Goal: Task Accomplishment & Management: Manage account settings

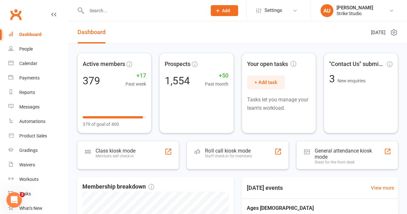
click at [101, 12] on input "text" at bounding box center [144, 10] width 118 height 9
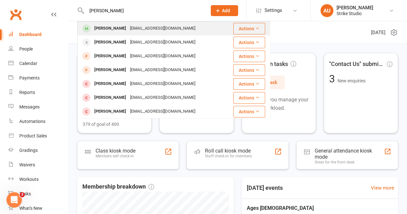
type input "[PERSON_NAME]"
click at [159, 28] on div "[EMAIL_ADDRESS][DOMAIN_NAME]" at bounding box center [162, 28] width 69 height 9
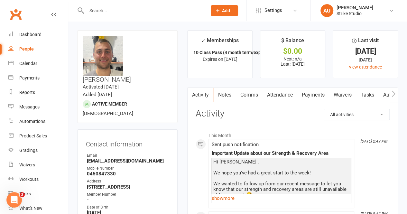
click at [119, 10] on input "text" at bounding box center [144, 10] width 118 height 9
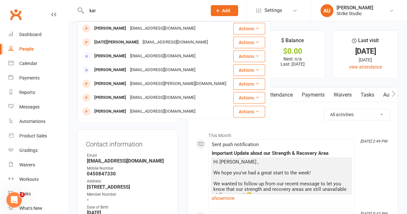
type input "kar"
click at [111, 11] on input "kar" at bounding box center [144, 10] width 118 height 9
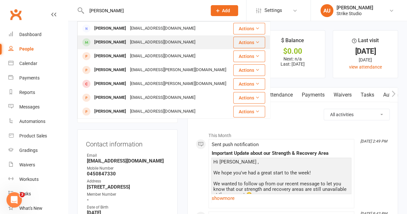
type input "[PERSON_NAME]"
click at [133, 44] on div "[EMAIL_ADDRESS][DOMAIN_NAME]" at bounding box center [162, 42] width 69 height 9
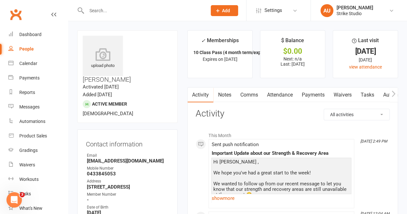
click at [101, 10] on input "text" at bounding box center [144, 10] width 118 height 9
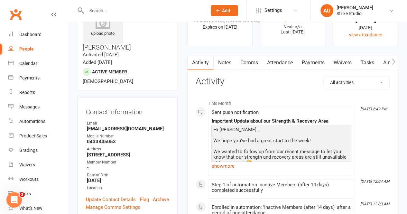
click at [169, 133] on div "Mobile Number" at bounding box center [128, 136] width 82 height 6
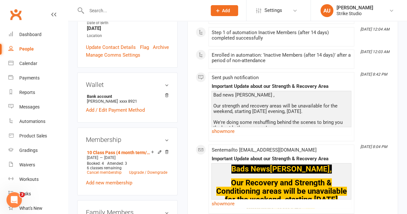
scroll to position [193, 0]
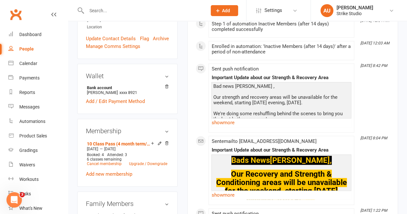
click at [113, 11] on input "text" at bounding box center [144, 10] width 118 height 9
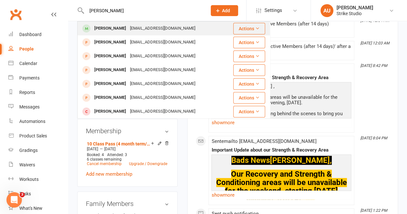
type input "[PERSON_NAME]"
click at [129, 26] on div "[EMAIL_ADDRESS][DOMAIN_NAME]" at bounding box center [162, 28] width 69 height 9
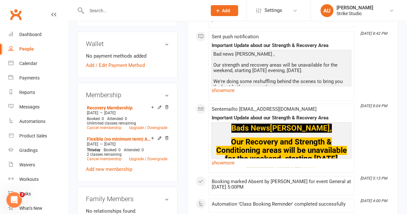
scroll to position [257, 0]
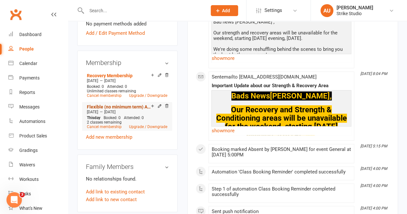
click at [131, 104] on link "Flexible (no minimum term) Adults" at bounding box center [119, 106] width 64 height 5
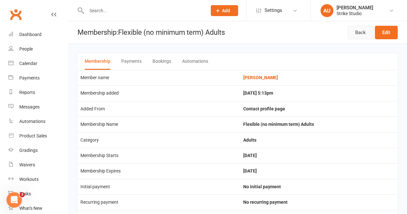
click at [358, 30] on link "Back" at bounding box center [360, 33] width 25 height 14
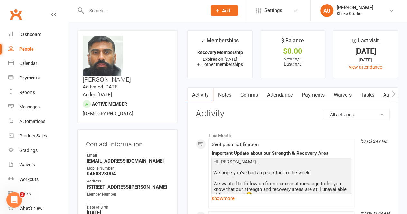
click at [227, 95] on link "Notes" at bounding box center [224, 94] width 22 height 15
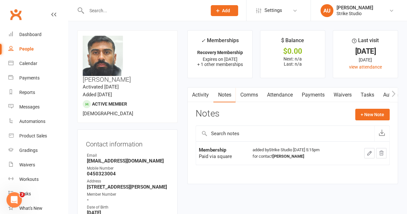
click at [307, 95] on link "Payments" at bounding box center [313, 94] width 32 height 15
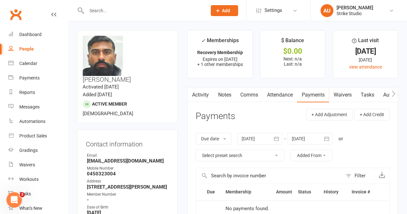
click at [221, 94] on link "Notes" at bounding box center [224, 94] width 22 height 15
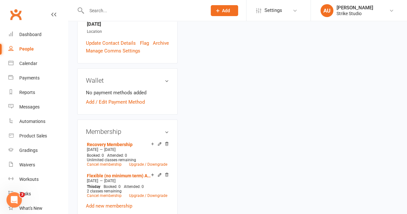
scroll to position [190, 0]
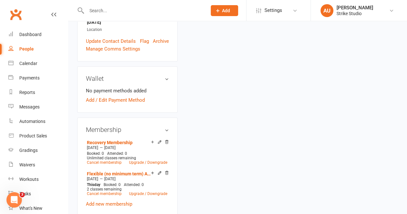
click at [121, 16] on div at bounding box center [139, 10] width 125 height 21
click at [122, 10] on input "text" at bounding box center [144, 10] width 118 height 9
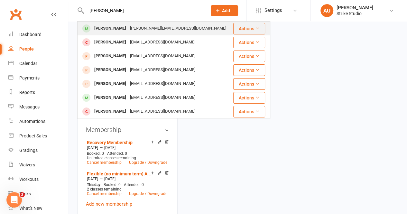
type input "[PERSON_NAME]"
click at [166, 23] on div "[PERSON_NAME] [PERSON_NAME][EMAIL_ADDRESS][DOMAIN_NAME]" at bounding box center [155, 28] width 155 height 13
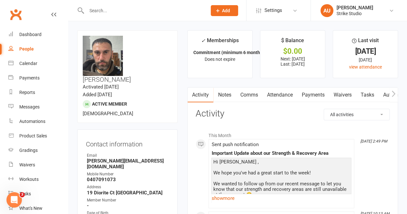
click at [99, 7] on input "text" at bounding box center [144, 10] width 118 height 9
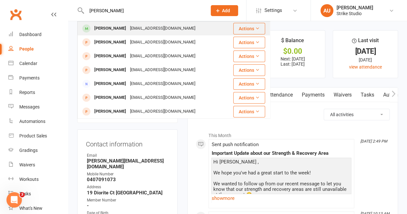
type input "[PERSON_NAME]"
click at [148, 28] on div "[EMAIL_ADDRESS][DOMAIN_NAME]" at bounding box center [162, 28] width 69 height 9
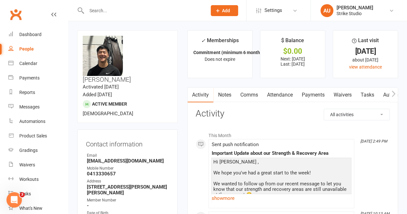
scroll to position [32, 0]
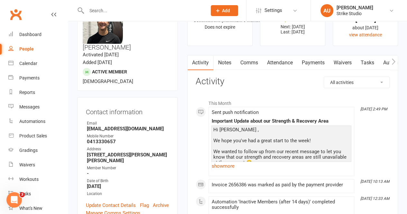
click at [125, 14] on input "text" at bounding box center [144, 10] width 118 height 9
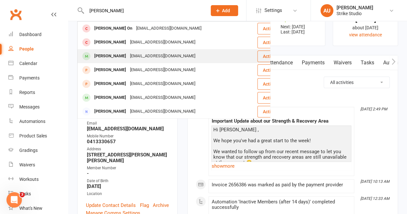
type input "[PERSON_NAME]"
click at [146, 59] on div "[EMAIL_ADDRESS][DOMAIN_NAME]" at bounding box center [162, 55] width 69 height 9
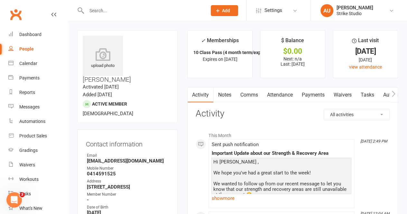
click at [115, 11] on input "text" at bounding box center [144, 10] width 118 height 9
drag, startPoint x: 129, startPoint y: 39, endPoint x: 170, endPoint y: 38, distance: 41.2
click at [170, 38] on h3 "[PERSON_NAME]" at bounding box center [127, 59] width 89 height 47
click at [120, 7] on input "text" at bounding box center [144, 10] width 118 height 9
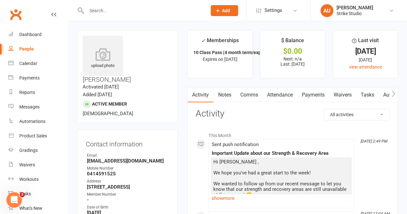
paste input "[PERSON_NAME]"
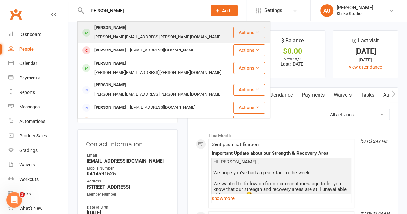
type input "[PERSON_NAME]"
click at [148, 32] on div "[PERSON_NAME][EMAIL_ADDRESS][PERSON_NAME][DOMAIN_NAME]" at bounding box center [157, 36] width 131 height 9
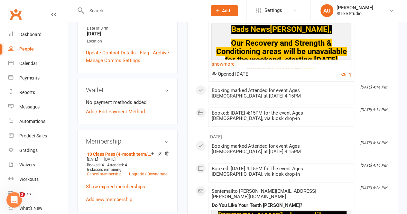
scroll to position [225, 0]
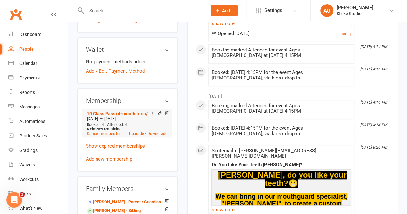
drag, startPoint x: 122, startPoint y: 100, endPoint x: 136, endPoint y: 100, distance: 13.8
click at [136, 116] on div "[DATE] — [DATE]" at bounding box center [127, 118] width 84 height 5
click at [179, 65] on div "upload photo change photo [PERSON_NAME] Activated [DATE] Added [DATE] Active me…" at bounding box center [127, 166] width 110 height 722
drag, startPoint x: 138, startPoint y: 101, endPoint x: 114, endPoint y: 100, distance: 24.1
click at [114, 116] on div "[DATE] — [DATE]" at bounding box center [127, 118] width 84 height 5
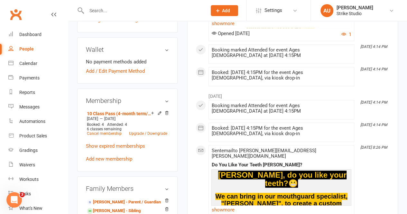
click at [179, 63] on div "upload photo change photo [PERSON_NAME] Activated [DATE] Added [DATE] Active me…" at bounding box center [127, 166] width 110 height 722
drag, startPoint x: 142, startPoint y: 99, endPoint x: 121, endPoint y: 117, distance: 28.3
click at [121, 117] on li "10 Class Pass (4-month term/expiry) KIDS [DATE] — [DATE] Booked: 4 Attended: 4 …" at bounding box center [127, 123] width 84 height 28
click at [179, 113] on div "upload photo change photo [PERSON_NAME] Activated [DATE] Added [DATE] Active me…" at bounding box center [127, 166] width 110 height 722
click at [161, 142] on p "Show expired memberships" at bounding box center [127, 146] width 83 height 8
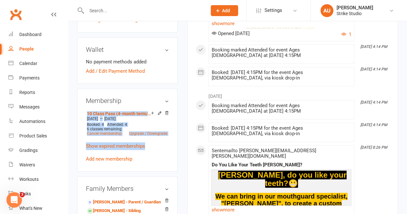
drag, startPoint x: 163, startPoint y: 125, endPoint x: 81, endPoint y: 95, distance: 87.4
click at [81, 95] on div "Membership 10 Class Pass (4-month term/expiry) KIDS [DATE] — [DATE] Booked: 4 A…" at bounding box center [127, 129] width 100 height 83
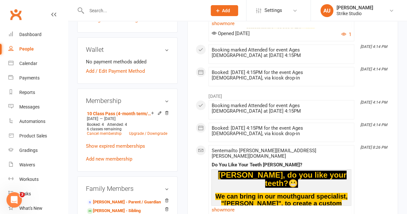
click at [177, 83] on div "upload photo change photo [PERSON_NAME] Activated [DATE] Added [DATE] Active me…" at bounding box center [127, 166] width 110 height 722
click at [168, 97] on h3 "Membership" at bounding box center [127, 100] width 83 height 7
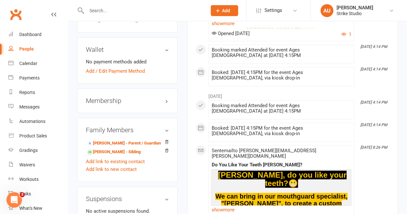
click at [168, 97] on h3 "Membership" at bounding box center [127, 100] width 83 height 7
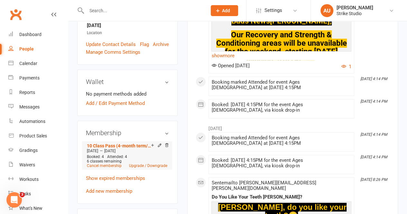
scroll to position [257, 0]
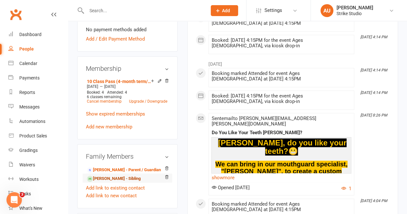
click at [121, 175] on link "[PERSON_NAME] - Sibling" at bounding box center [114, 178] width 54 height 7
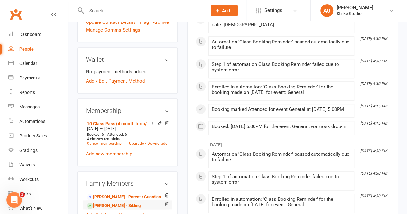
scroll to position [257, 0]
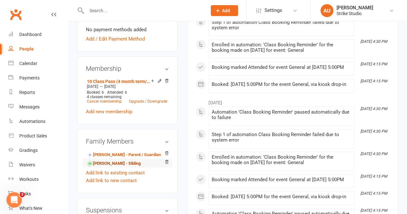
click at [125, 160] on link "[PERSON_NAME] - Sibling" at bounding box center [114, 163] width 54 height 7
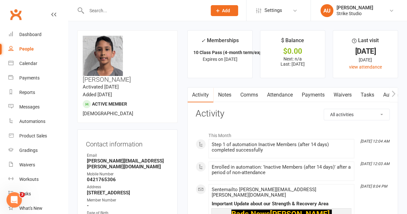
click at [100, 11] on input "text" at bounding box center [144, 10] width 118 height 9
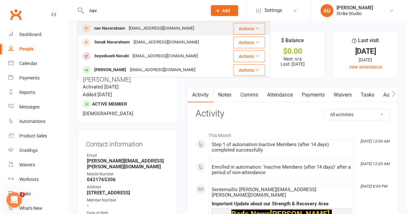
type input "nav"
click at [205, 31] on div "nav Navaratnam [EMAIL_ADDRESS][DOMAIN_NAME]" at bounding box center [152, 28] width 148 height 13
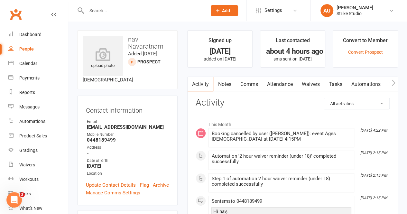
drag, startPoint x: 359, startPoint y: 128, endPoint x: 367, endPoint y: 156, distance: 29.2
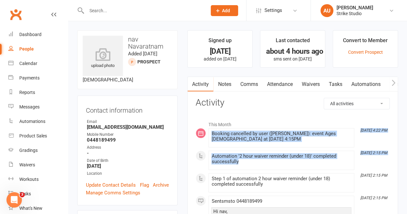
drag, startPoint x: 360, startPoint y: 131, endPoint x: 372, endPoint y: 159, distance: 31.1
click at [248, 88] on link "Comms" at bounding box center [248, 84] width 27 height 15
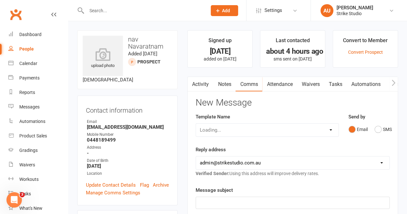
drag, startPoint x: 268, startPoint y: 109, endPoint x: 199, endPoint y: 86, distance: 72.7
click at [199, 86] on link "Activity" at bounding box center [200, 84] width 26 height 15
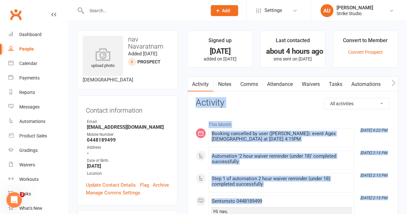
drag, startPoint x: 195, startPoint y: 103, endPoint x: 345, endPoint y: 195, distance: 176.1
click at [271, 118] on li "This Month" at bounding box center [292, 123] width 194 height 10
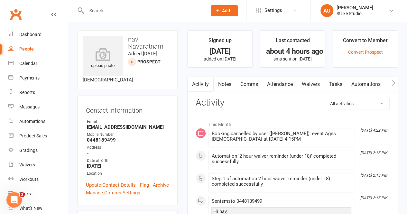
drag, startPoint x: 258, startPoint y: 84, endPoint x: 342, endPoint y: 127, distance: 94.6
click at [260, 104] on h3 "Activity" at bounding box center [292, 103] width 194 height 10
drag, startPoint x: 125, startPoint y: 38, endPoint x: 161, endPoint y: 49, distance: 37.5
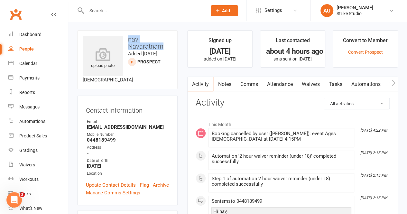
click at [161, 49] on h3 "nav Navaratnam" at bounding box center [127, 43] width 89 height 14
drag, startPoint x: 166, startPoint y: 47, endPoint x: 129, endPoint y: 39, distance: 37.8
click at [129, 39] on h3 "nav Navaratnam" at bounding box center [127, 43] width 89 height 14
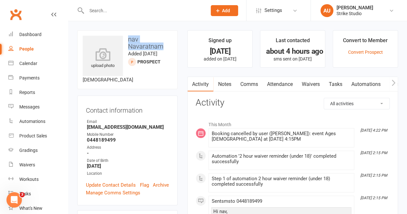
drag, startPoint x: 128, startPoint y: 39, endPoint x: 160, endPoint y: 45, distance: 33.1
click at [160, 45] on h3 "nav Navaratnam" at bounding box center [127, 43] width 89 height 14
click at [167, 41] on h3 "nav Navaratnam" at bounding box center [127, 43] width 89 height 14
drag, startPoint x: 167, startPoint y: 45, endPoint x: 121, endPoint y: 35, distance: 46.9
click at [121, 35] on div "upload photo nav Navaratnam Added [DATE] prospect [DEMOGRAPHIC_DATA]" at bounding box center [127, 59] width 100 height 59
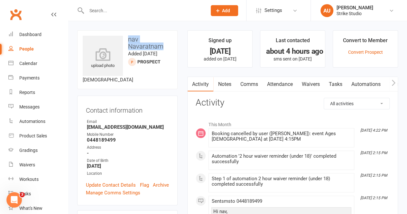
click at [153, 36] on h3 "nav Navaratnam" at bounding box center [127, 43] width 89 height 14
drag, startPoint x: 162, startPoint y: 45, endPoint x: 127, endPoint y: 42, distance: 34.8
click at [127, 42] on h3 "nav Navaratnam" at bounding box center [127, 43] width 89 height 14
click at [133, 40] on h3 "nav Navaratnam" at bounding box center [127, 43] width 89 height 14
drag, startPoint x: 127, startPoint y: 39, endPoint x: 167, endPoint y: 44, distance: 40.9
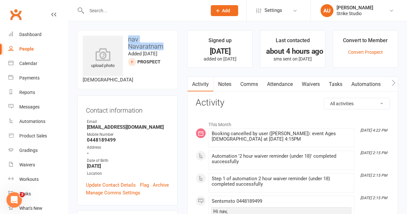
click at [167, 44] on h3 "nav Navaratnam" at bounding box center [127, 43] width 89 height 14
click at [168, 45] on h3 "nav Navaratnam" at bounding box center [127, 43] width 89 height 14
drag, startPoint x: 168, startPoint y: 45, endPoint x: 129, endPoint y: 41, distance: 39.4
click at [129, 41] on h3 "nav Navaratnam" at bounding box center [127, 43] width 89 height 14
click at [128, 41] on h3 "nav Navaratnam" at bounding box center [127, 43] width 89 height 14
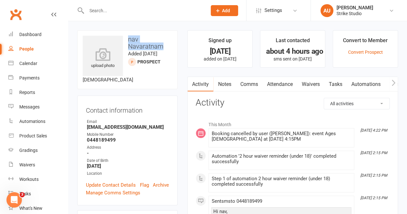
drag, startPoint x: 130, startPoint y: 38, endPoint x: 168, endPoint y: 45, distance: 39.5
click at [168, 45] on h3 "nav Navaratnam" at bounding box center [127, 43] width 89 height 14
click at [174, 48] on div "upload photo nav Navaratnam Added [DATE] prospect [DEMOGRAPHIC_DATA]" at bounding box center [127, 59] width 100 height 59
drag, startPoint x: 166, startPoint y: 47, endPoint x: 128, endPoint y: 26, distance: 43.6
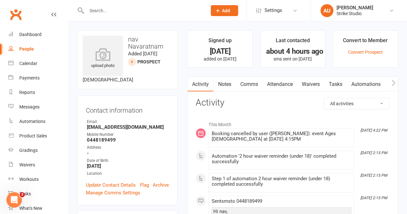
click at [225, 88] on link "Notes" at bounding box center [224, 84] width 22 height 15
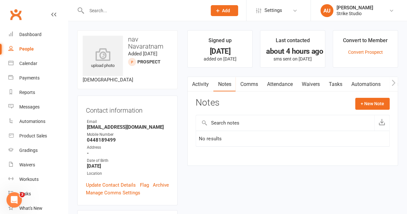
click at [200, 83] on link "Activity" at bounding box center [200, 84] width 26 height 15
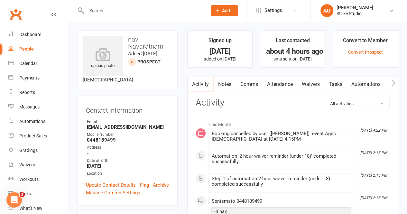
click at [256, 86] on link "Comms" at bounding box center [248, 84] width 27 height 15
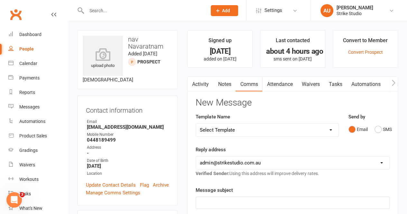
click at [208, 86] on link "Activity" at bounding box center [200, 84] width 26 height 15
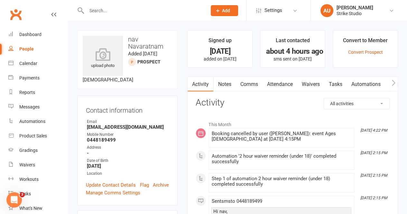
click at [233, 87] on link "Notes" at bounding box center [224, 84] width 22 height 15
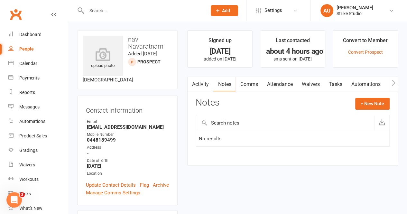
click at [202, 85] on link "Activity" at bounding box center [200, 84] width 26 height 15
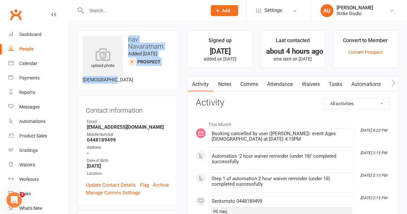
drag, startPoint x: 129, startPoint y: 38, endPoint x: 159, endPoint y: 82, distance: 53.6
click at [159, 82] on div "upload photo nav Navaratnam Added [DATE] prospect [DEMOGRAPHIC_DATA]" at bounding box center [127, 59] width 100 height 59
drag, startPoint x: 159, startPoint y: 77, endPoint x: 130, endPoint y: 41, distance: 46.8
click at [130, 41] on div "upload photo nav Navaratnam Added [DATE] prospect [DEMOGRAPHIC_DATA]" at bounding box center [127, 59] width 100 height 59
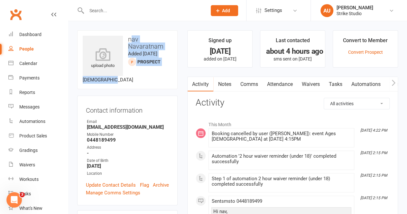
click at [130, 41] on h3 "nav Navaratnam" at bounding box center [127, 43] width 89 height 14
drag, startPoint x: 126, startPoint y: 38, endPoint x: 158, endPoint y: 79, distance: 52.9
click at [158, 79] on div "upload photo nav Navaratnam Added [DATE] prospect [DEMOGRAPHIC_DATA]" at bounding box center [127, 59] width 100 height 59
drag, startPoint x: 158, startPoint y: 80, endPoint x: 123, endPoint y: 42, distance: 51.6
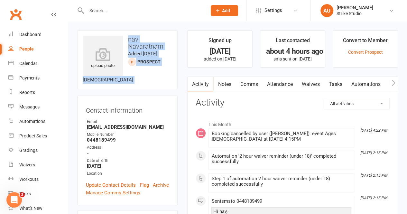
click at [123, 42] on div "upload photo nav Navaratnam Added [DATE] prospect [DEMOGRAPHIC_DATA]" at bounding box center [127, 59] width 100 height 59
click at [124, 41] on h3 "nav Navaratnam" at bounding box center [127, 43] width 89 height 14
drag, startPoint x: 126, startPoint y: 39, endPoint x: 160, endPoint y: 78, distance: 52.0
click at [160, 78] on div "upload photo nav Navaratnam Added [DATE] prospect [DEMOGRAPHIC_DATA]" at bounding box center [127, 59] width 100 height 59
click at [159, 78] on div "upload photo nav Navaratnam Added [DATE] prospect [DEMOGRAPHIC_DATA]" at bounding box center [127, 59] width 100 height 59
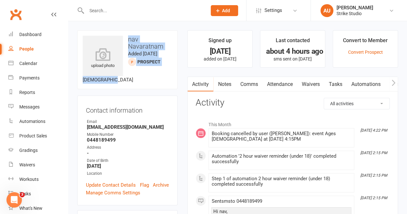
click at [133, 78] on span "[DEMOGRAPHIC_DATA]" at bounding box center [108, 80] width 50 height 6
drag, startPoint x: 156, startPoint y: 76, endPoint x: 129, endPoint y: 40, distance: 45.5
click at [129, 40] on div "upload photo nav Navaratnam Added [DATE] prospect [DEMOGRAPHIC_DATA]" at bounding box center [127, 59] width 100 height 59
drag, startPoint x: 129, startPoint y: 40, endPoint x: 133, endPoint y: 42, distance: 4.5
click at [129, 40] on h3 "nav Navaratnam" at bounding box center [127, 43] width 89 height 14
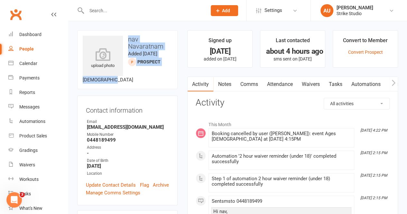
click at [143, 57] on div "upload photo nav Navaratnam Added [DATE] prospect [DEMOGRAPHIC_DATA]" at bounding box center [127, 59] width 100 height 59
click at [149, 59] on div "upload photo nav Navaratnam Added [DATE] prospect [DEMOGRAPHIC_DATA]" at bounding box center [127, 59] width 100 height 59
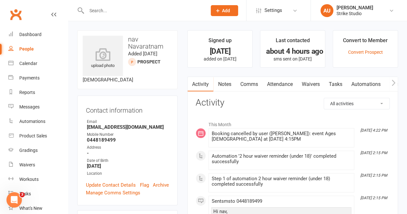
drag, startPoint x: 204, startPoint y: 37, endPoint x: 249, endPoint y: 61, distance: 51.2
click at [249, 61] on li "Signed up [DATE] added on [DATE]" at bounding box center [219, 48] width 65 height 37
click at [246, 54] on li "Signed up [DATE] added on [DATE]" at bounding box center [219, 48] width 65 height 37
drag, startPoint x: 241, startPoint y: 59, endPoint x: 203, endPoint y: 41, distance: 42.0
click at [203, 41] on li "Signed up [DATE] added on [DATE]" at bounding box center [219, 48] width 65 height 37
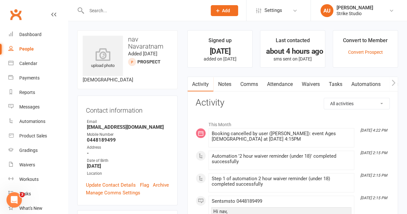
click at [203, 41] on li "Signed up [DATE] added on [DATE]" at bounding box center [219, 48] width 65 height 37
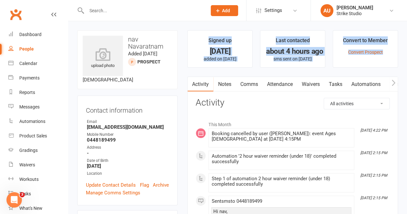
drag, startPoint x: 204, startPoint y: 41, endPoint x: 243, endPoint y: 69, distance: 48.4
click at [249, 57] on li "Signed up [DATE] added on [DATE]" at bounding box center [219, 48] width 65 height 37
drag, startPoint x: 244, startPoint y: 59, endPoint x: 204, endPoint y: 41, distance: 43.7
click at [204, 41] on li "Signed up [DATE] added on [DATE]" at bounding box center [219, 48] width 65 height 37
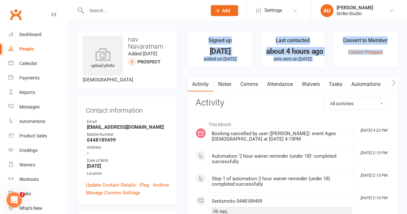
click at [233, 39] on li "Signed up [DATE] added on [DATE]" at bounding box center [219, 48] width 65 height 37
click at [239, 49] on div "[DATE]" at bounding box center [219, 51] width 53 height 7
click at [241, 61] on p "added on [DATE]" at bounding box center [219, 58] width 53 height 5
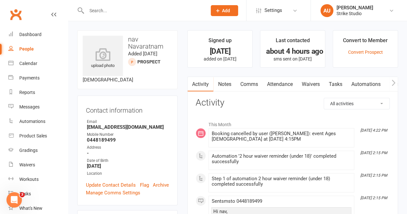
click at [120, 13] on input "text" at bounding box center [144, 10] width 118 height 9
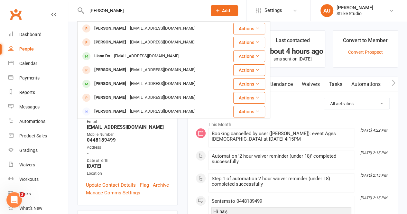
click at [97, 11] on input "[PERSON_NAME]" at bounding box center [144, 10] width 118 height 9
click at [107, 11] on input "[PERSON_NAME]" at bounding box center [144, 10] width 118 height 9
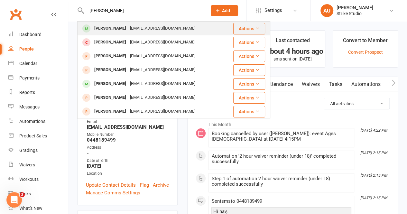
type input "[PERSON_NAME]"
click at [117, 31] on div "[PERSON_NAME]" at bounding box center [110, 28] width 36 height 9
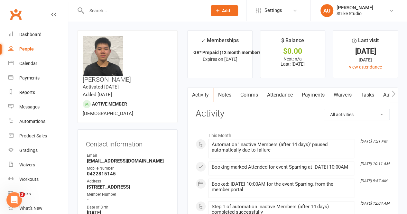
click at [224, 94] on link "Notes" at bounding box center [224, 94] width 22 height 15
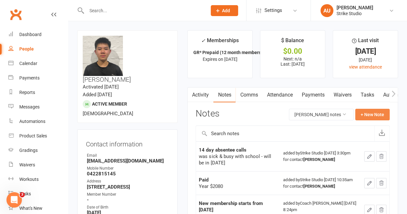
click at [368, 114] on button "+ New Note" at bounding box center [372, 115] width 34 height 12
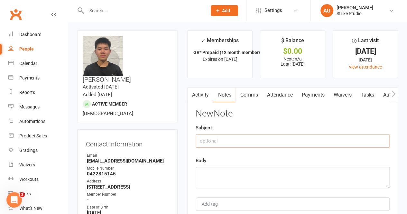
click at [226, 137] on input "text" at bounding box center [292, 141] width 194 height 14
type input "14 DAY ABSENTEE"
click at [268, 180] on textarea at bounding box center [292, 177] width 194 height 21
paste textarea "is going to suspend his membership"
type textarea "is going to suspend his membership."
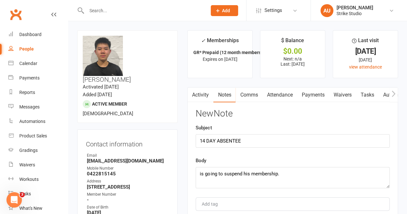
click at [274, 164] on div "Body is going to suspend his membership." at bounding box center [292, 173] width 194 height 32
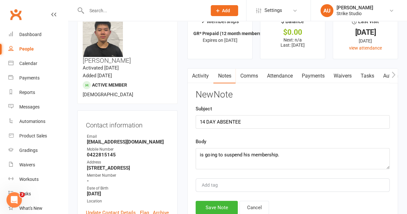
scroll to position [32, 0]
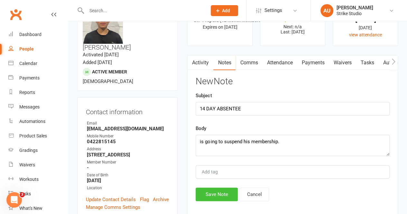
click at [235, 195] on button "Save Note" at bounding box center [216, 194] width 42 height 14
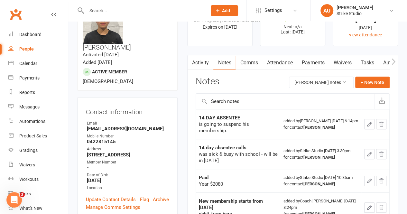
click at [127, 12] on input "text" at bounding box center [144, 10] width 118 height 9
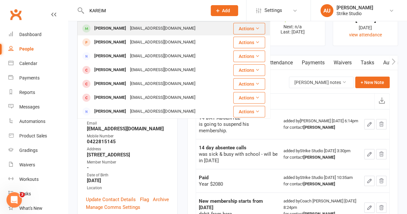
type input "KAREIM"
click at [128, 30] on div "[EMAIL_ADDRESS][DOMAIN_NAME]" at bounding box center [162, 28] width 69 height 9
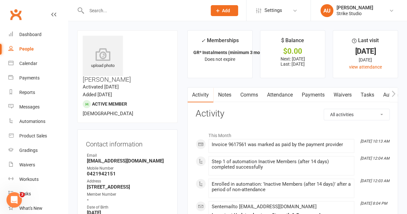
click at [218, 92] on link "Notes" at bounding box center [224, 94] width 22 height 15
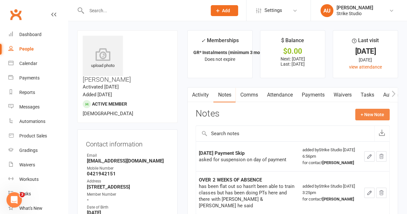
click at [372, 117] on button "+ New Note" at bounding box center [372, 115] width 34 height 12
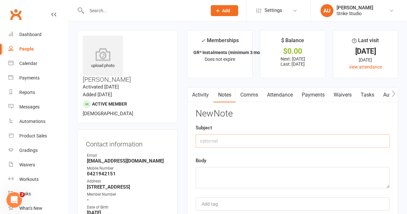
click at [211, 143] on input "text" at bounding box center [292, 141] width 194 height 14
type input "14 DAY ABSENTEE"
click at [219, 166] on div "Body" at bounding box center [292, 173] width 194 height 32
click at [219, 168] on textarea at bounding box center [292, 177] width 194 height 21
paste textarea "is goign to cancel his membership and come back when he is ready"
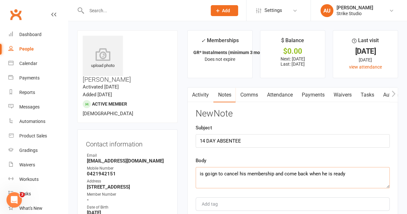
drag, startPoint x: 213, startPoint y: 175, endPoint x: 225, endPoint y: 173, distance: 11.7
click at [214, 175] on textarea "is goign to cancel his membership and come back when he is ready" at bounding box center [292, 177] width 194 height 21
click at [214, 172] on textarea "is goin to cancel his membership and come back when he is ready" at bounding box center [292, 177] width 194 height 21
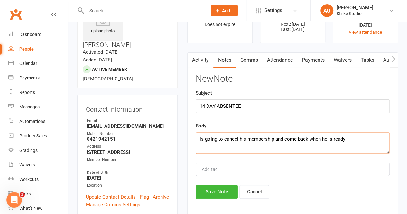
scroll to position [64, 0]
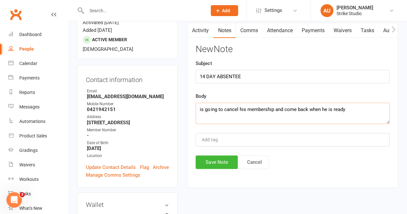
click at [365, 107] on textarea "is going to cancel his membership and come back when he is ready" at bounding box center [292, 113] width 194 height 21
type textarea "is going to cancel his membership and come back when he is ready."
click at [223, 159] on button "Save Note" at bounding box center [216, 162] width 42 height 14
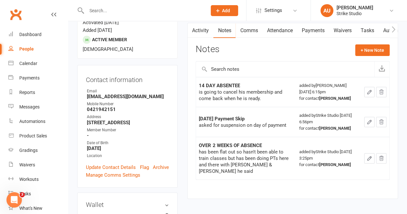
click at [107, 12] on input "text" at bounding box center [144, 10] width 118 height 9
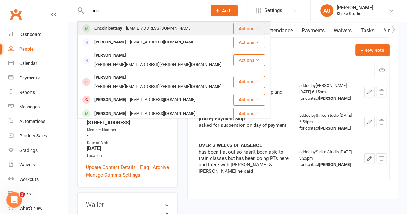
type input "linco"
click at [132, 30] on div "[EMAIL_ADDRESS][DOMAIN_NAME]" at bounding box center [158, 28] width 69 height 9
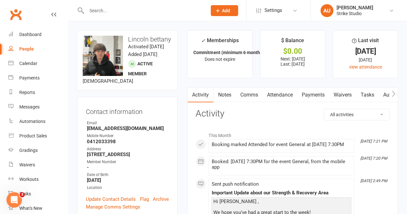
click at [221, 94] on link "Notes" at bounding box center [224, 94] width 22 height 15
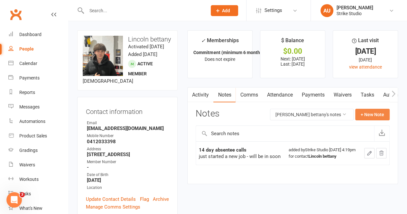
click at [365, 113] on button "+ New Note" at bounding box center [372, 115] width 34 height 12
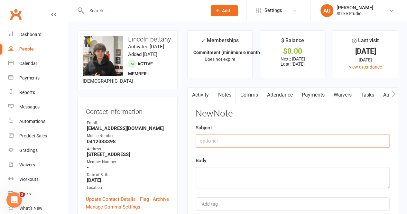
click at [218, 141] on input "text" at bounding box center [292, 141] width 194 height 14
click at [117, 7] on input "text" at bounding box center [144, 10] width 118 height 9
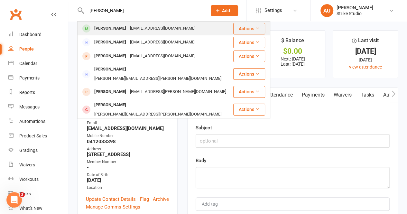
type input "[PERSON_NAME]"
click at [128, 32] on div "[EMAIL_ADDRESS][DOMAIN_NAME]" at bounding box center [162, 28] width 69 height 9
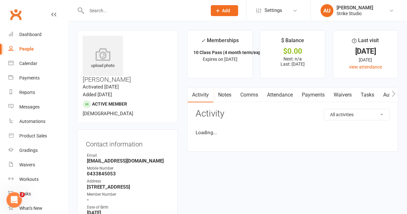
click at [223, 96] on link "Notes" at bounding box center [224, 94] width 22 height 15
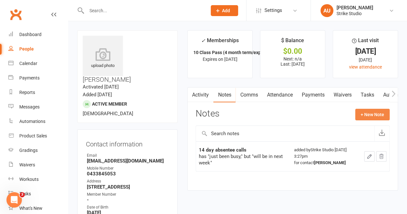
click at [370, 113] on button "+ New Note" at bounding box center [372, 115] width 34 height 12
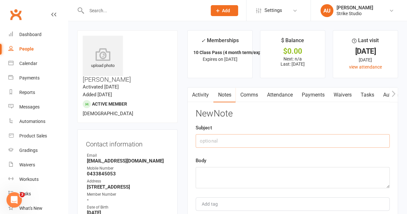
click at [228, 139] on input "text" at bounding box center [292, 141] width 194 height 14
type input "14 DAY ABSENTEE"
click at [238, 176] on textarea at bounding box center [292, 177] width 194 height 21
paste textarea "Has been busy"
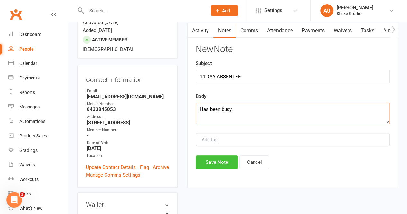
type textarea "Has been busy."
click at [224, 159] on button "Save Note" at bounding box center [216, 162] width 42 height 14
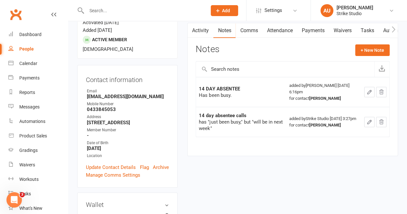
click at [102, 9] on input "text" at bounding box center [144, 10] width 118 height 9
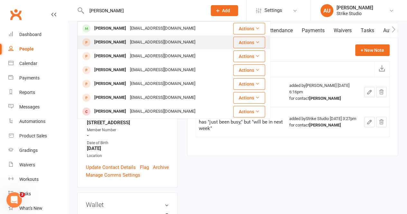
type input "[PERSON_NAME]"
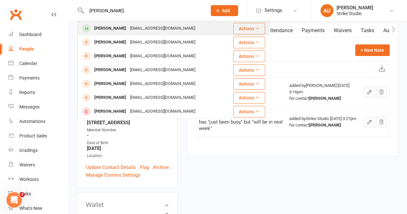
click at [132, 34] on tbody "[PERSON_NAME] [EMAIL_ADDRESS][DOMAIN_NAME] Actions [PERSON_NAME] [EMAIL_ADDRESS…" at bounding box center [173, 160] width 192 height 276
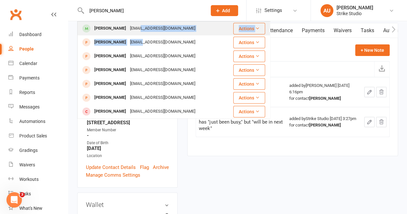
click at [132, 32] on div "[EMAIL_ADDRESS][DOMAIN_NAME]" at bounding box center [162, 28] width 69 height 9
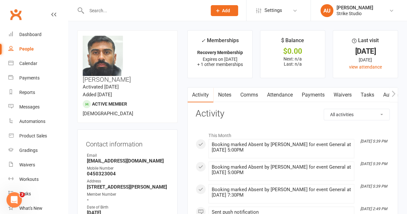
click at [222, 92] on link "Notes" at bounding box center [224, 94] width 22 height 15
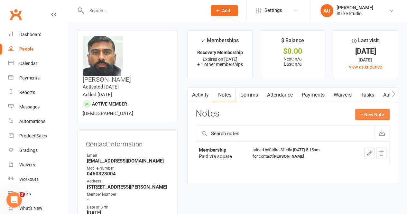
click at [361, 116] on button "+ New Note" at bounding box center [372, 115] width 34 height 12
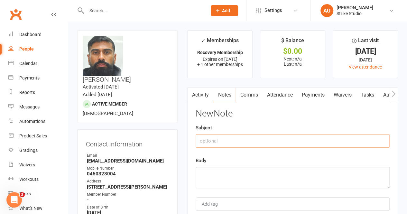
click at [240, 142] on input "text" at bounding box center [292, 141] width 194 height 14
type input "14 DAY ABSENTEE"
click at [231, 168] on textarea at bounding box center [292, 177] width 194 height 21
paste textarea "will be talking to [PERSON_NAME] about his membership/situation"
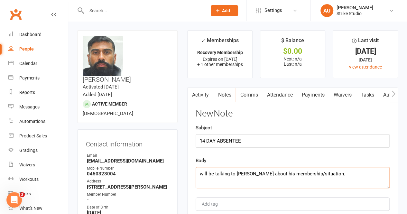
click at [242, 172] on textarea "will be talking to [PERSON_NAME] about his membership/situation." at bounding box center [292, 177] width 194 height 21
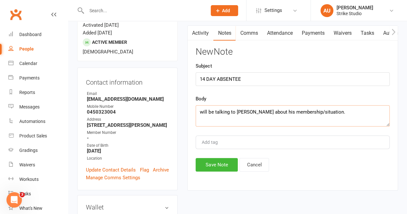
scroll to position [64, 0]
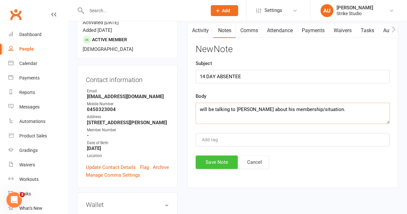
type textarea "will be talking to [PERSON_NAME] about his membership/situation."
click at [212, 164] on button "Save Note" at bounding box center [216, 162] width 42 height 14
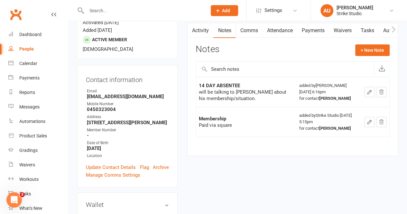
click at [107, 13] on input "text" at bounding box center [144, 10] width 118 height 9
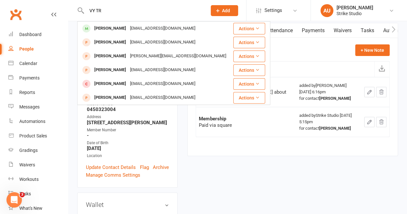
type input "VY TR"
click at [107, 27] on div "[PERSON_NAME]" at bounding box center [110, 28] width 36 height 9
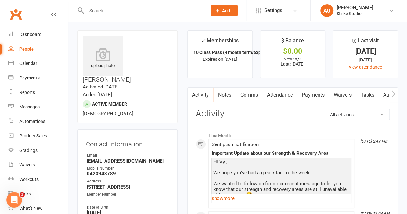
drag, startPoint x: 227, startPoint y: 97, endPoint x: 231, endPoint y: 99, distance: 3.8
click at [227, 99] on link "Notes" at bounding box center [224, 94] width 22 height 15
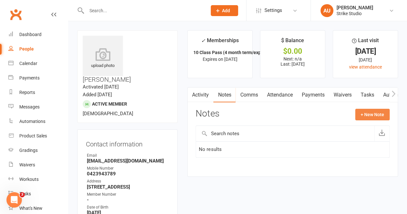
click at [370, 115] on button "+ New Note" at bounding box center [372, 115] width 34 height 12
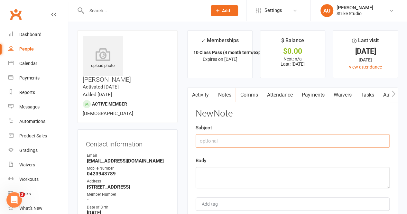
click at [211, 141] on input "text" at bounding box center [292, 141] width 194 height 14
type input "14 Day absentee"
click at [267, 174] on textarea at bounding box center [292, 177] width 194 height 21
paste textarea "has been busy"
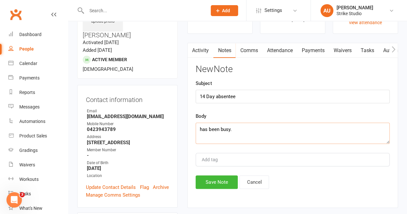
scroll to position [64, 0]
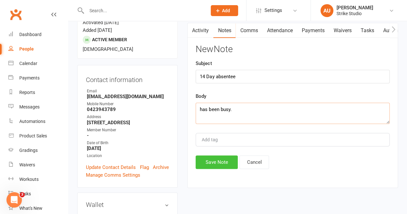
type textarea "has been busy."
click at [216, 159] on button "Save Note" at bounding box center [216, 162] width 42 height 14
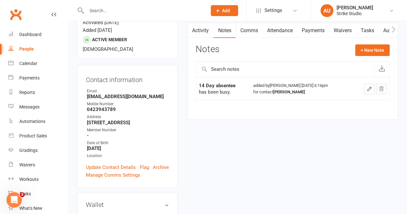
click at [122, 17] on div at bounding box center [139, 10] width 125 height 21
click at [123, 11] on input "text" at bounding box center [144, 10] width 118 height 9
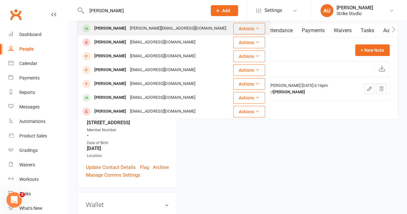
type input "[PERSON_NAME]"
click at [128, 29] on div "[PERSON_NAME][EMAIL_ADDRESS][DOMAIN_NAME]" at bounding box center [178, 28] width 100 height 9
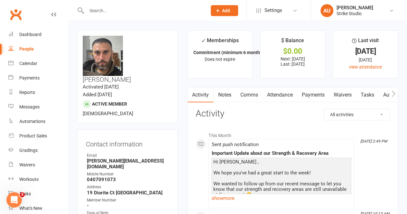
click at [227, 95] on link "Notes" at bounding box center [224, 94] width 22 height 15
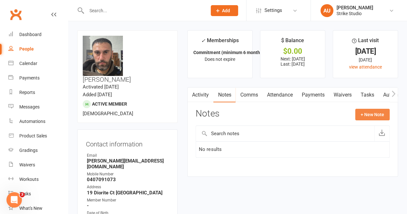
click at [373, 119] on button "+ New Note" at bounding box center [372, 115] width 34 height 12
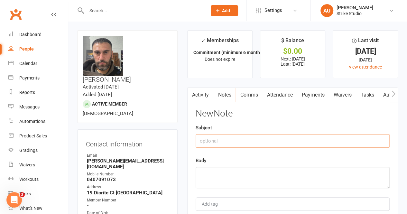
click at [231, 138] on input "text" at bounding box center [292, 141] width 194 height 14
click at [255, 140] on input "14 DAY ABSNETEE" at bounding box center [292, 141] width 194 height 14
click at [248, 141] on input "14 DAY ABSE" at bounding box center [292, 141] width 194 height 14
type input "14 DAY ABSENTEE"
click at [232, 168] on textarea at bounding box center [292, 177] width 194 height 21
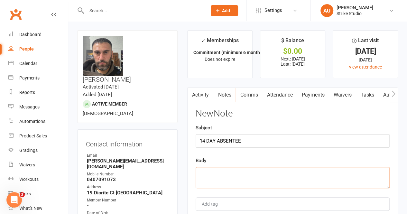
paste textarea "has been busy with work"
type textarea "has been busy with work."
click at [116, 9] on input "text" at bounding box center [144, 10] width 118 height 9
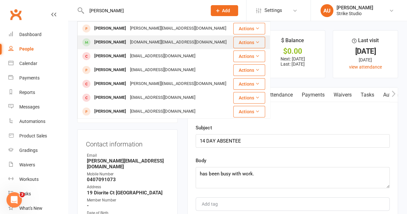
type input "[PERSON_NAME]"
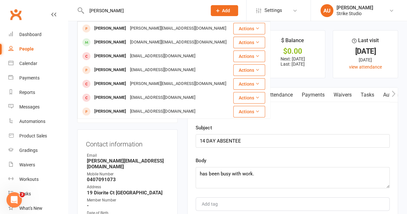
click at [128, 38] on div "[DOMAIN_NAME][EMAIL_ADDRESS][DOMAIN_NAME]" at bounding box center [178, 42] width 100 height 9
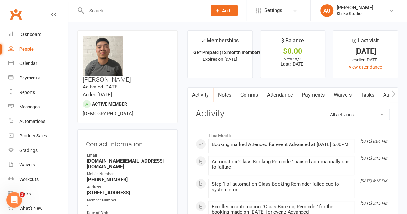
drag, startPoint x: 228, startPoint y: 94, endPoint x: 235, endPoint y: 94, distance: 7.4
click at [228, 94] on link "Notes" at bounding box center [224, 94] width 22 height 15
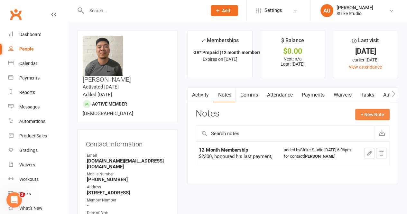
click at [361, 109] on button "+ New Note" at bounding box center [372, 115] width 34 height 12
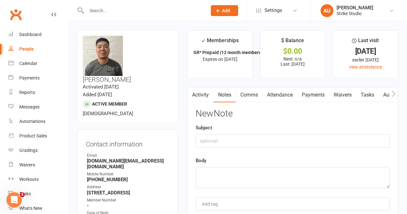
click at [202, 95] on link "Activity" at bounding box center [200, 94] width 26 height 15
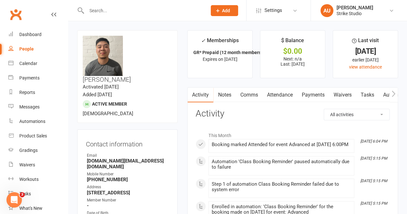
click at [296, 94] on link "Attendance" at bounding box center [279, 94] width 35 height 15
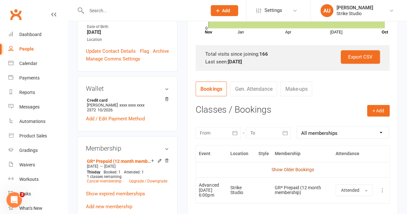
scroll to position [225, 0]
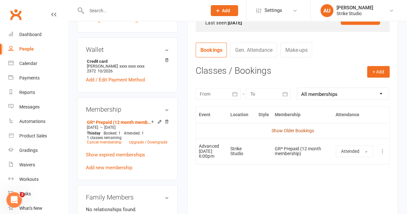
click at [287, 133] on link "Show Older Bookings" at bounding box center [292, 130] width 42 height 5
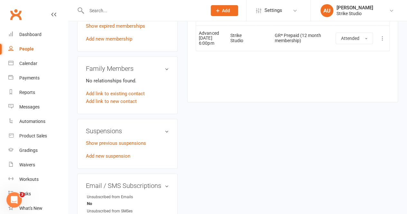
scroll to position [289, 0]
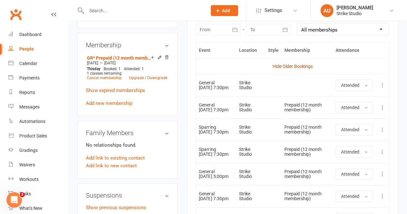
click at [298, 69] on link "Hide Older Bookings" at bounding box center [292, 66] width 40 height 5
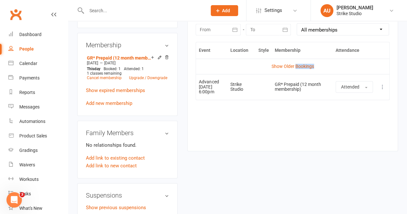
click at [298, 69] on link "Show Older Bookings" at bounding box center [292, 66] width 42 height 5
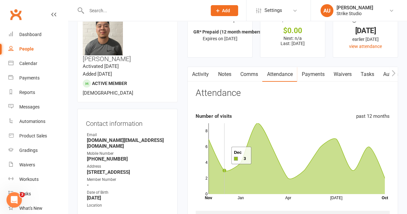
scroll to position [0, 0]
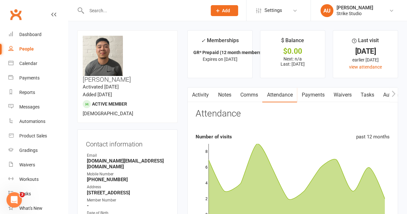
click at [227, 97] on link "Notes" at bounding box center [224, 94] width 22 height 15
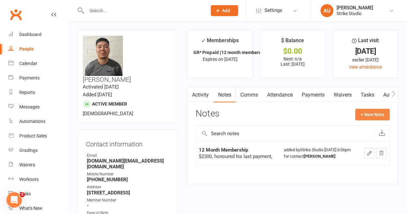
click at [359, 112] on button "+ New Note" at bounding box center [372, 115] width 34 height 12
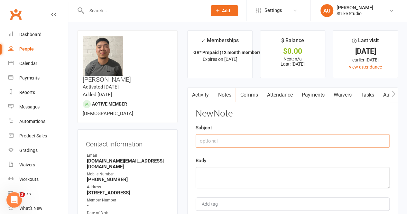
click at [224, 140] on input "text" at bounding box center [292, 141] width 194 height 14
type input "14 DAY ABSSENTEE"
click at [226, 169] on textarea at bounding box center [292, 177] width 194 height 21
paste textarea "coming in tonight"
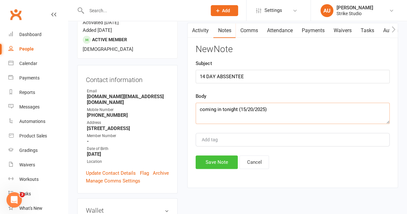
type textarea "coming in tonight (15/20/2025)"
click at [220, 159] on button "Save Note" at bounding box center [216, 162] width 42 height 14
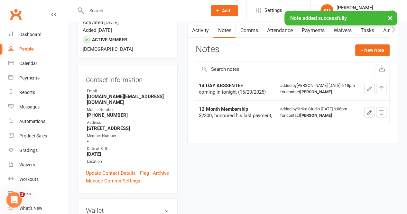
click at [111, 11] on div "× Note added successfully" at bounding box center [199, 11] width 398 height 0
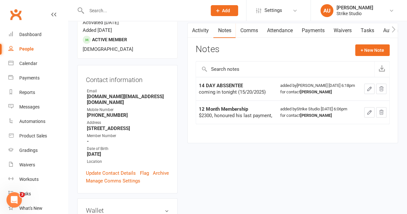
click at [111, 13] on input "text" at bounding box center [144, 10] width 118 height 9
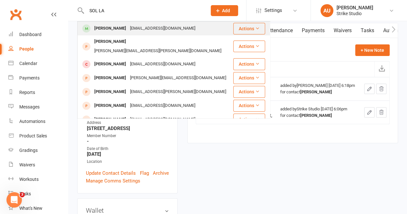
type input "SOL LA"
click at [114, 26] on div "[PERSON_NAME]" at bounding box center [110, 28] width 36 height 9
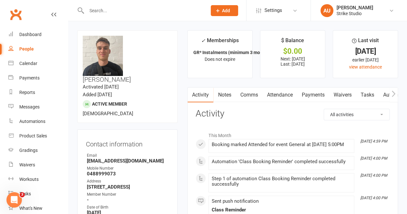
click at [227, 98] on link "Notes" at bounding box center [224, 94] width 22 height 15
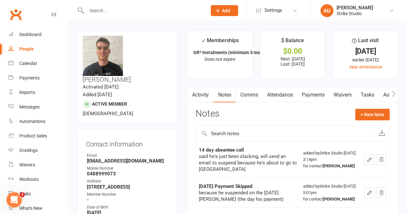
click at [378, 121] on div "Notes + New Note" at bounding box center [292, 117] width 194 height 17
click at [367, 112] on button "+ New Note" at bounding box center [372, 115] width 34 height 12
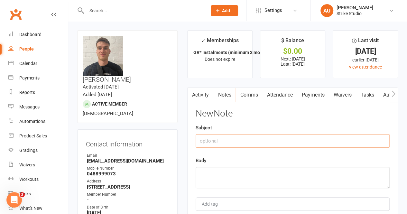
click at [223, 134] on input "text" at bounding box center [292, 141] width 194 height 14
type input "14 DAY ABSENTEE"
click at [243, 182] on textarea at bounding box center [292, 177] width 194 height 21
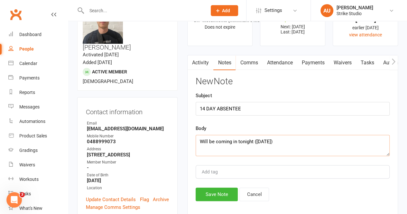
scroll to position [64, 0]
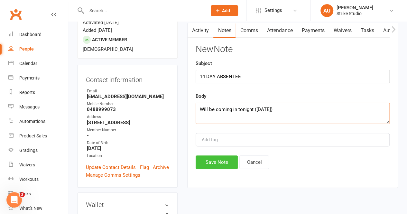
type textarea "Will be coming in tonight ([DATE])"
click at [232, 161] on button "Save Note" at bounding box center [216, 162] width 42 height 14
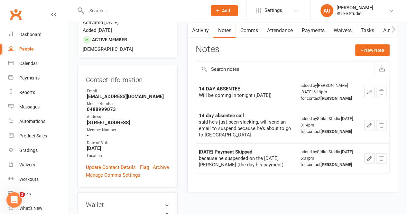
click at [95, 6] on input "text" at bounding box center [144, 10] width 118 height 9
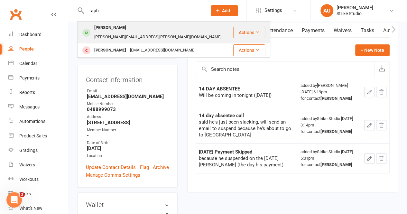
type input "raph"
click at [132, 32] on div "[PERSON_NAME][EMAIL_ADDRESS][PERSON_NAME][DOMAIN_NAME]" at bounding box center [157, 36] width 131 height 9
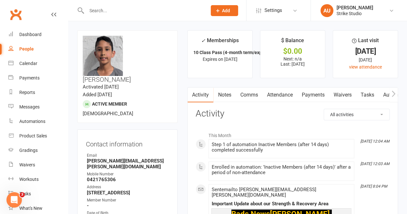
drag, startPoint x: 228, startPoint y: 95, endPoint x: 280, endPoint y: 94, distance: 51.8
click at [228, 94] on link "Notes" at bounding box center [224, 94] width 22 height 15
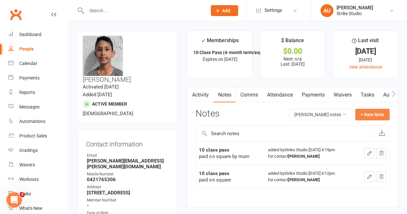
click at [364, 113] on button "+ New Note" at bounding box center [372, 115] width 34 height 12
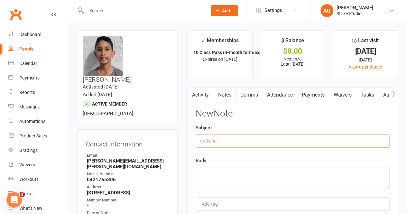
click at [226, 141] on input "text" at bounding box center [292, 141] width 194 height 14
type input "14 day absentee"
click at [216, 167] on textarea at bounding box center [292, 177] width 194 height 21
paste textarea "has been busy and will be moving. will try to make an effort to come down when …"
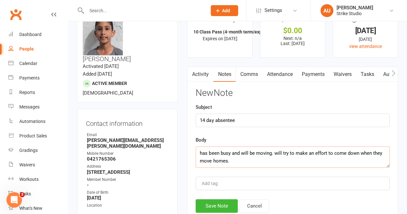
scroll to position [129, 0]
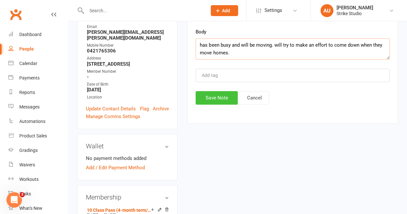
type textarea "has been busy and will be moving. will try to make an effort to come down when …"
click at [212, 99] on button "Save Note" at bounding box center [216, 98] width 42 height 14
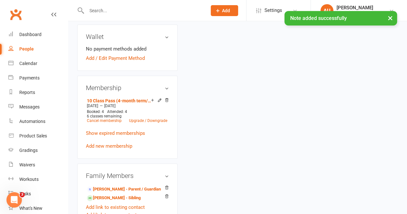
scroll to position [257, 0]
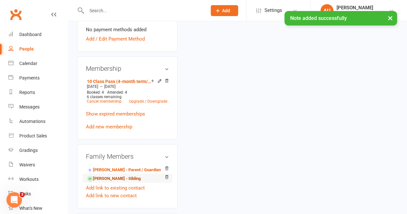
click at [106, 175] on link "[PERSON_NAME] - Sibling" at bounding box center [114, 178] width 54 height 7
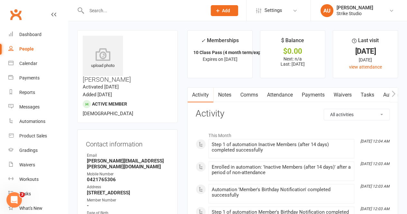
click at [222, 92] on link "Notes" at bounding box center [224, 94] width 22 height 15
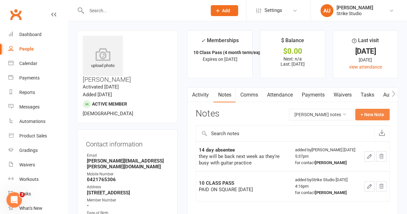
click at [382, 115] on button "+ New Note" at bounding box center [372, 115] width 34 height 12
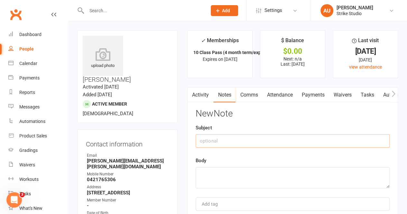
click at [212, 140] on input "text" at bounding box center [292, 141] width 194 height 14
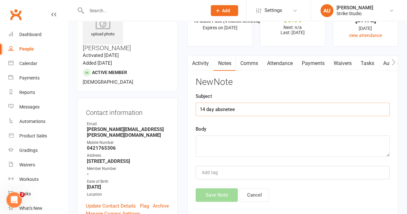
scroll to position [64, 0]
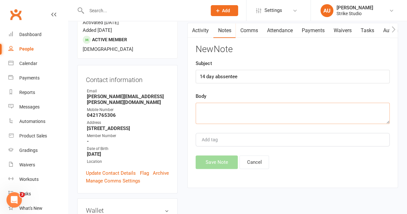
click at [228, 111] on textarea at bounding box center [292, 113] width 194 height 21
click at [224, 78] on input "14 day abssentee" at bounding box center [292, 77] width 194 height 14
type input "14 day absentee"
click at [223, 111] on textarea at bounding box center [292, 113] width 194 height 21
paste textarea "has been busy and will be moving. will try to make an effort to come down when …"
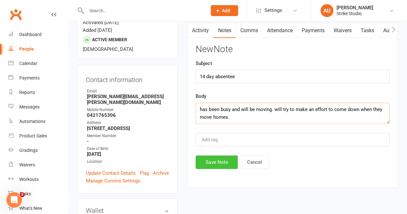
type textarea "has been busy and will be moving. will try to make an effort to come down when …"
click at [215, 156] on button "Save Note" at bounding box center [216, 162] width 42 height 14
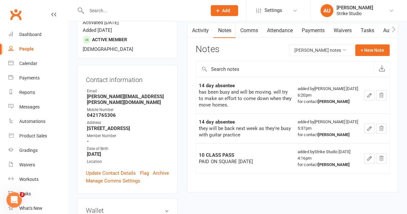
click at [101, 9] on input "text" at bounding box center [144, 10] width 118 height 9
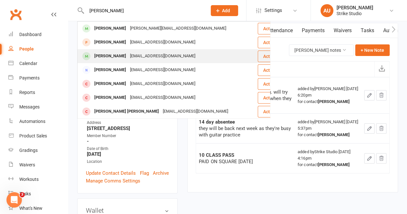
type input "[PERSON_NAME]"
click at [129, 54] on div "[EMAIL_ADDRESS][DOMAIN_NAME]" at bounding box center [162, 55] width 69 height 9
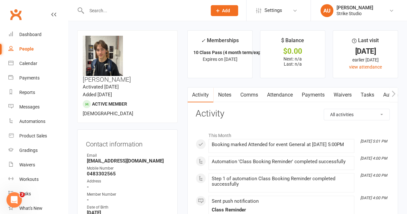
drag, startPoint x: 270, startPoint y: 92, endPoint x: 297, endPoint y: 106, distance: 30.5
click at [270, 92] on link "Attendance" at bounding box center [279, 94] width 35 height 15
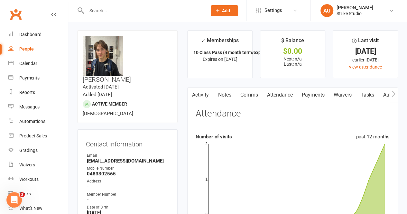
drag, startPoint x: 216, startPoint y: 92, endPoint x: 223, endPoint y: 92, distance: 7.4
click at [216, 92] on link "Notes" at bounding box center [224, 94] width 22 height 15
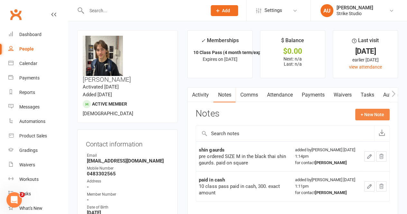
click at [361, 114] on button "+ New Note" at bounding box center [372, 115] width 34 height 12
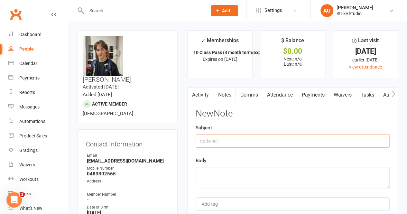
click at [219, 143] on input "text" at bounding box center [292, 141] width 194 height 14
type input "14 day absentee"
click at [232, 176] on textarea at bounding box center [292, 177] width 194 height 21
paste textarea "Came in [DATE] ([DATE])"
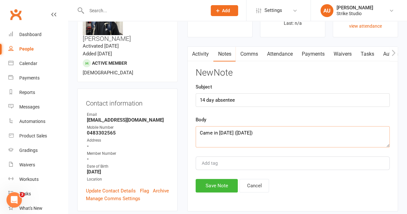
scroll to position [64, 0]
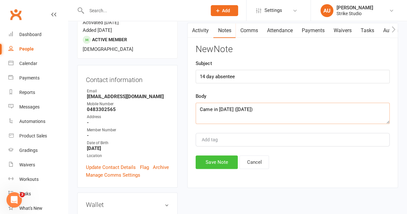
type textarea "Came in [DATE] ([DATE])"
click at [211, 163] on button "Save Note" at bounding box center [216, 162] width 42 height 14
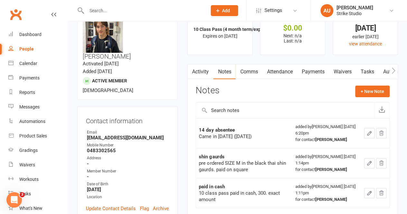
scroll to position [0, 0]
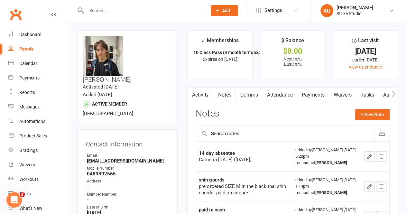
click at [125, 10] on input "text" at bounding box center [144, 10] width 118 height 9
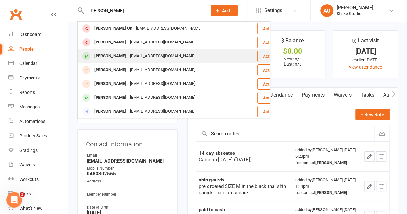
type input "[PERSON_NAME]"
click at [128, 52] on div "[EMAIL_ADDRESS][DOMAIN_NAME]" at bounding box center [162, 55] width 69 height 9
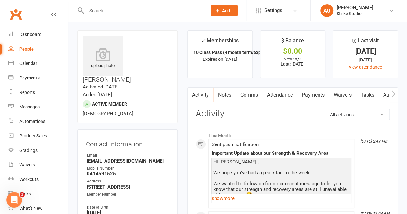
click at [221, 95] on link "Notes" at bounding box center [224, 94] width 22 height 15
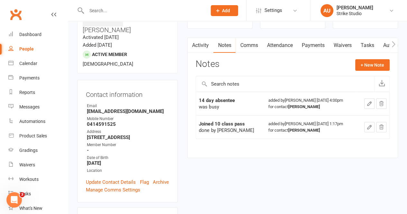
scroll to position [64, 0]
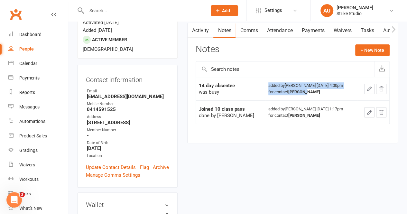
drag, startPoint x: 285, startPoint y: 94, endPoint x: 256, endPoint y: 88, distance: 29.0
click at [265, 88] on td "added by [PERSON_NAME] [DATE] 4:00pm for contact [PERSON_NAME]" at bounding box center [311, 88] width 92 height 23
click at [268, 84] on div "added by [PERSON_NAME] [DATE] 4:00pm for contact [PERSON_NAME]" at bounding box center [311, 88] width 86 height 13
drag, startPoint x: 259, startPoint y: 84, endPoint x: 312, endPoint y: 89, distance: 53.0
click at [312, 89] on div "added by [PERSON_NAME] [DATE] 4:00pm for contact [PERSON_NAME]" at bounding box center [311, 88] width 86 height 13
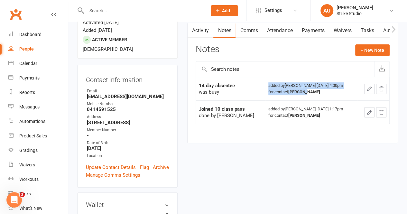
click at [309, 92] on div "for contact [PERSON_NAME]" at bounding box center [311, 92] width 86 height 6
drag, startPoint x: 309, startPoint y: 92, endPoint x: 255, endPoint y: 82, distance: 55.2
click at [255, 82] on tr "14 day absentee was busy added by [PERSON_NAME] [DATE] 4:00pm for contact [PERS…" at bounding box center [292, 88] width 193 height 23
click at [255, 82] on td "14 day absentee was busy" at bounding box center [230, 88] width 69 height 23
click at [254, 82] on td "14 day absentee was busy" at bounding box center [230, 88] width 69 height 23
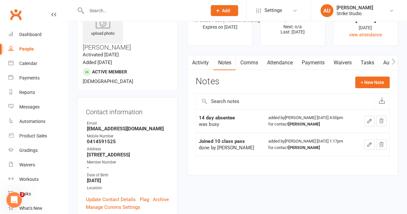
scroll to position [0, 0]
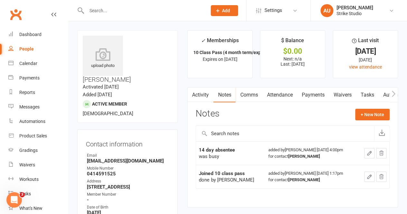
click at [201, 92] on link "Activity" at bounding box center [200, 94] width 26 height 15
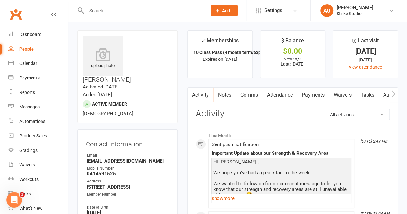
click at [229, 94] on link "Notes" at bounding box center [224, 94] width 22 height 15
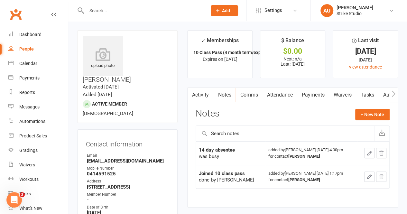
click at [12, 20] on link "Clubworx" at bounding box center [16, 14] width 16 height 16
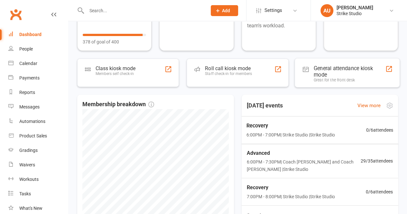
scroll to position [129, 0]
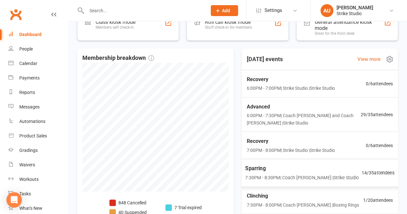
click at [268, 175] on span "7:30PM - 8:30PM | Coach Vinay | Strike Studio" at bounding box center [301, 177] width 113 height 7
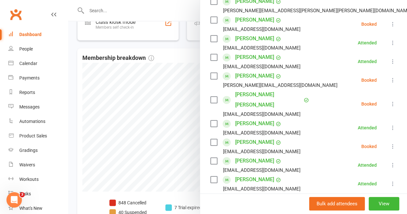
scroll to position [225, 0]
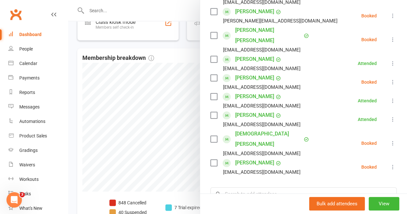
click at [270, 158] on link "Lachlan Robottom" at bounding box center [254, 163] width 39 height 10
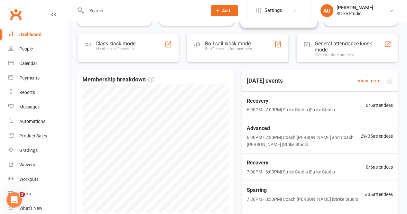
scroll to position [161, 0]
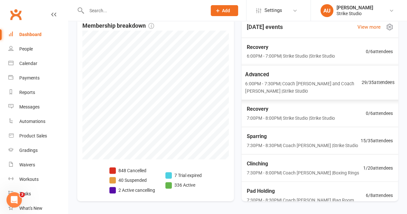
click at [320, 74] on span "Advanced" at bounding box center [303, 74] width 116 height 8
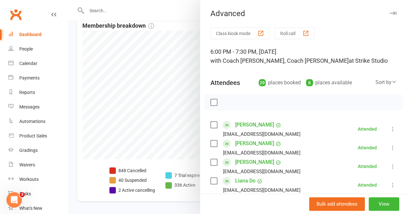
click at [180, 31] on div at bounding box center [237, 107] width 339 height 214
